Goal: Task Accomplishment & Management: Use online tool/utility

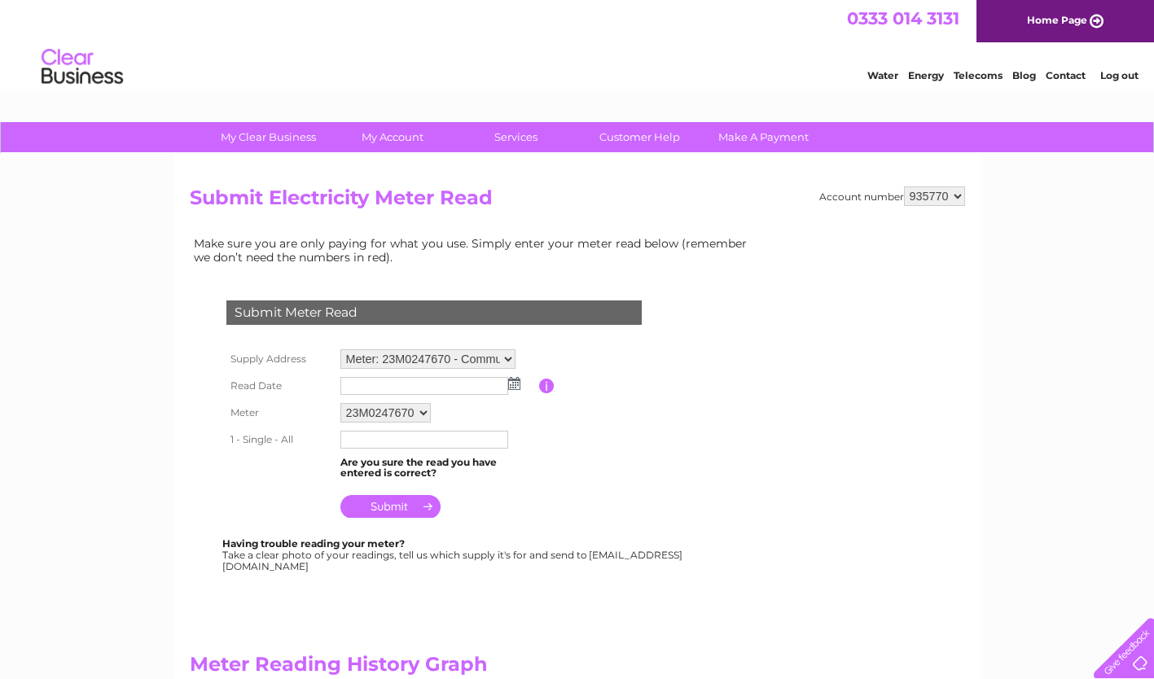
click at [456, 384] on input "text" at bounding box center [424, 386] width 168 height 18
click at [404, 387] on input "text" at bounding box center [424, 387] width 169 height 20
click at [516, 384] on img at bounding box center [516, 384] width 12 height 13
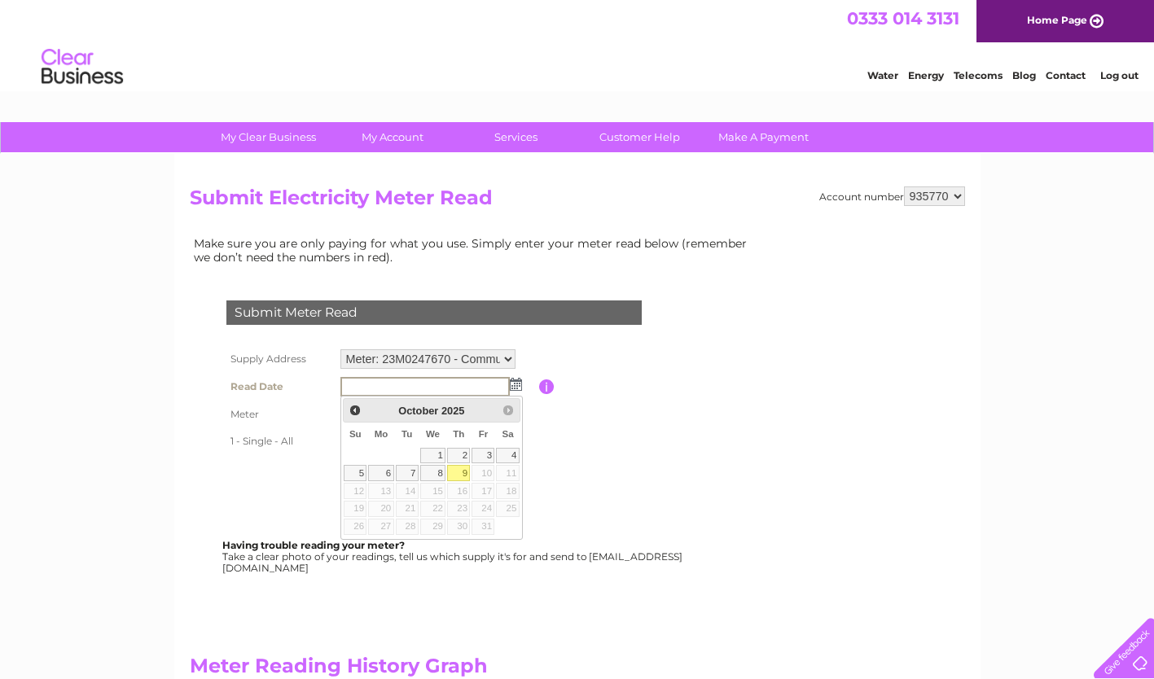
click at [465, 474] on link "9" at bounding box center [458, 473] width 23 height 16
type input "2025/10/09"
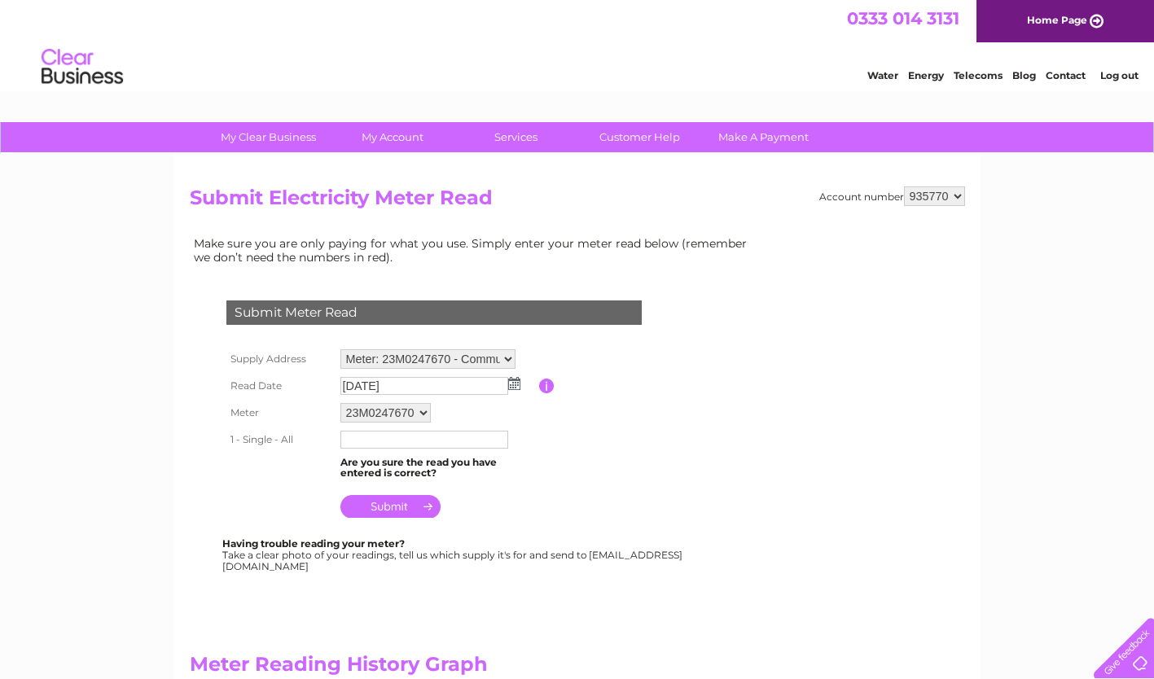
click at [428, 445] on input "text" at bounding box center [424, 440] width 168 height 18
type input "00193"
click at [423, 505] on input "submit" at bounding box center [390, 508] width 100 height 23
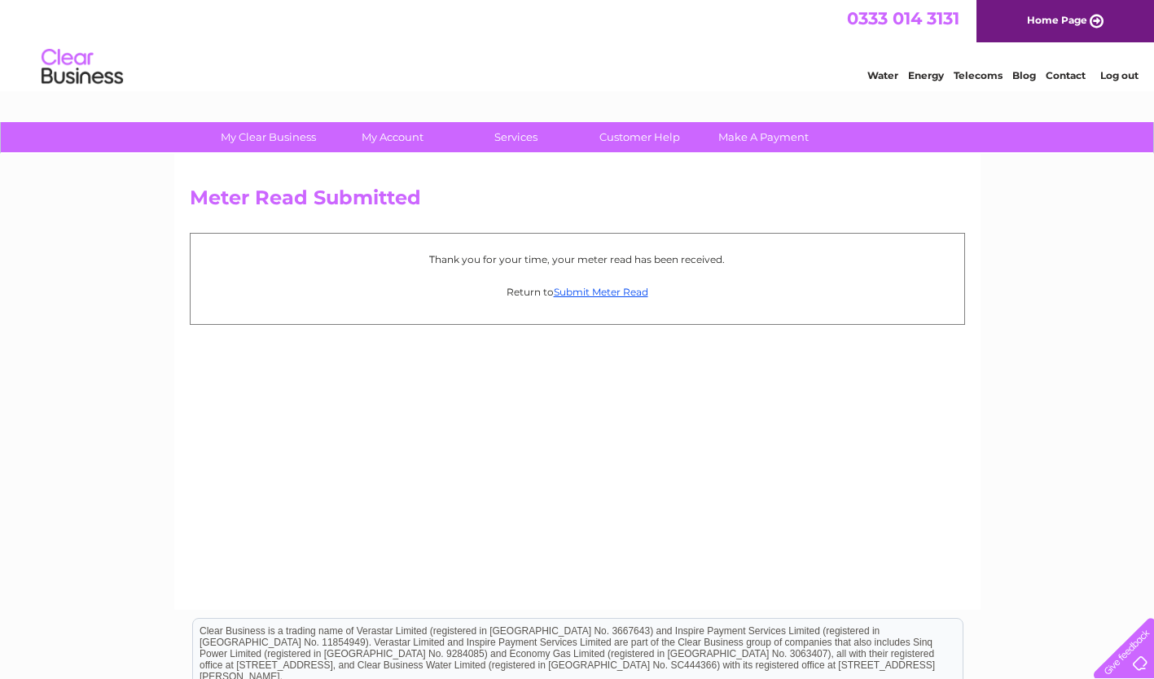
click at [1094, 31] on link "Home Page" at bounding box center [1065, 21] width 178 height 42
